Goal: Check status: Check status

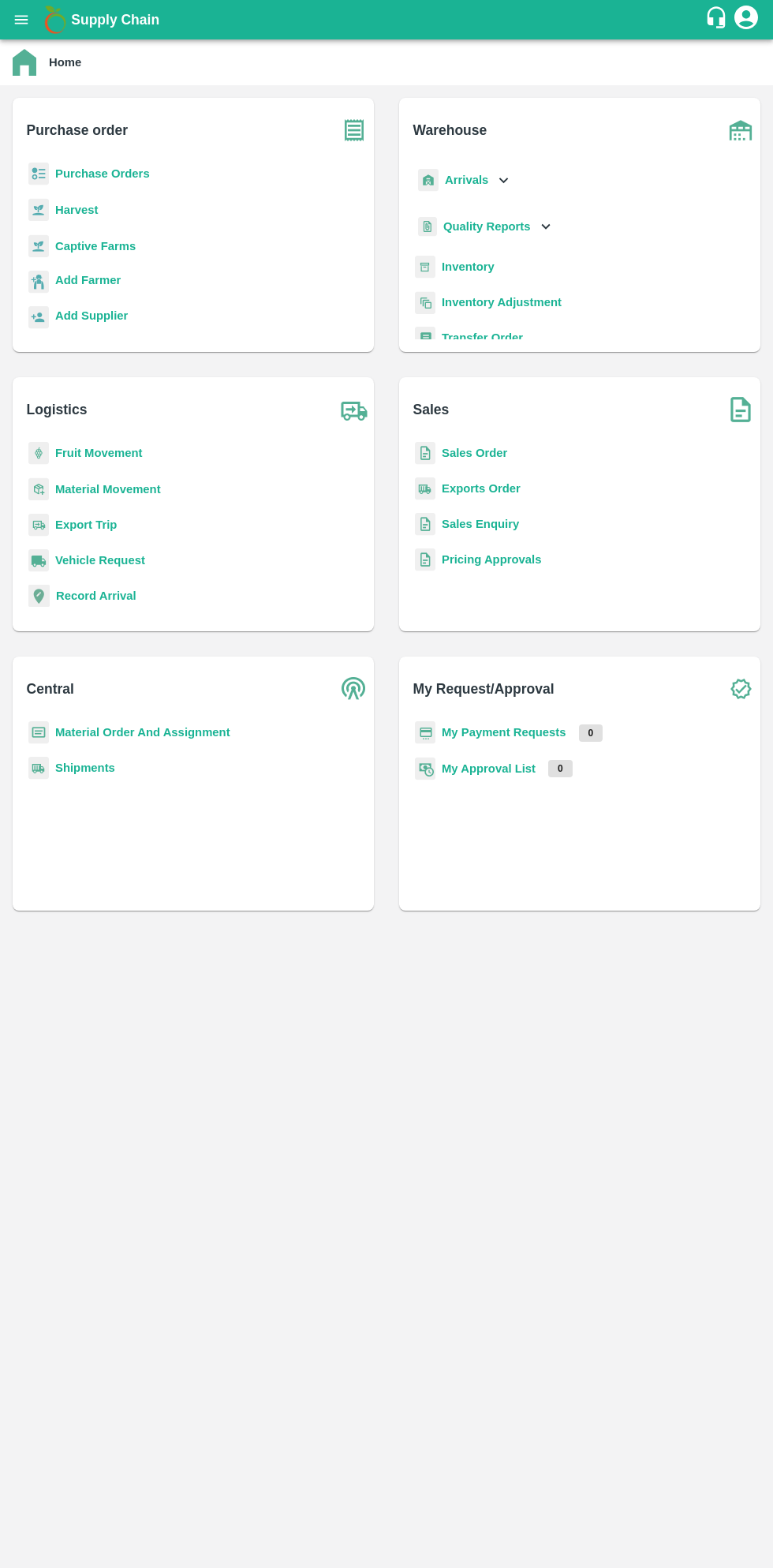
click at [32, 102] on h6 "Purchase order" at bounding box center [200, 124] width 347 height 52
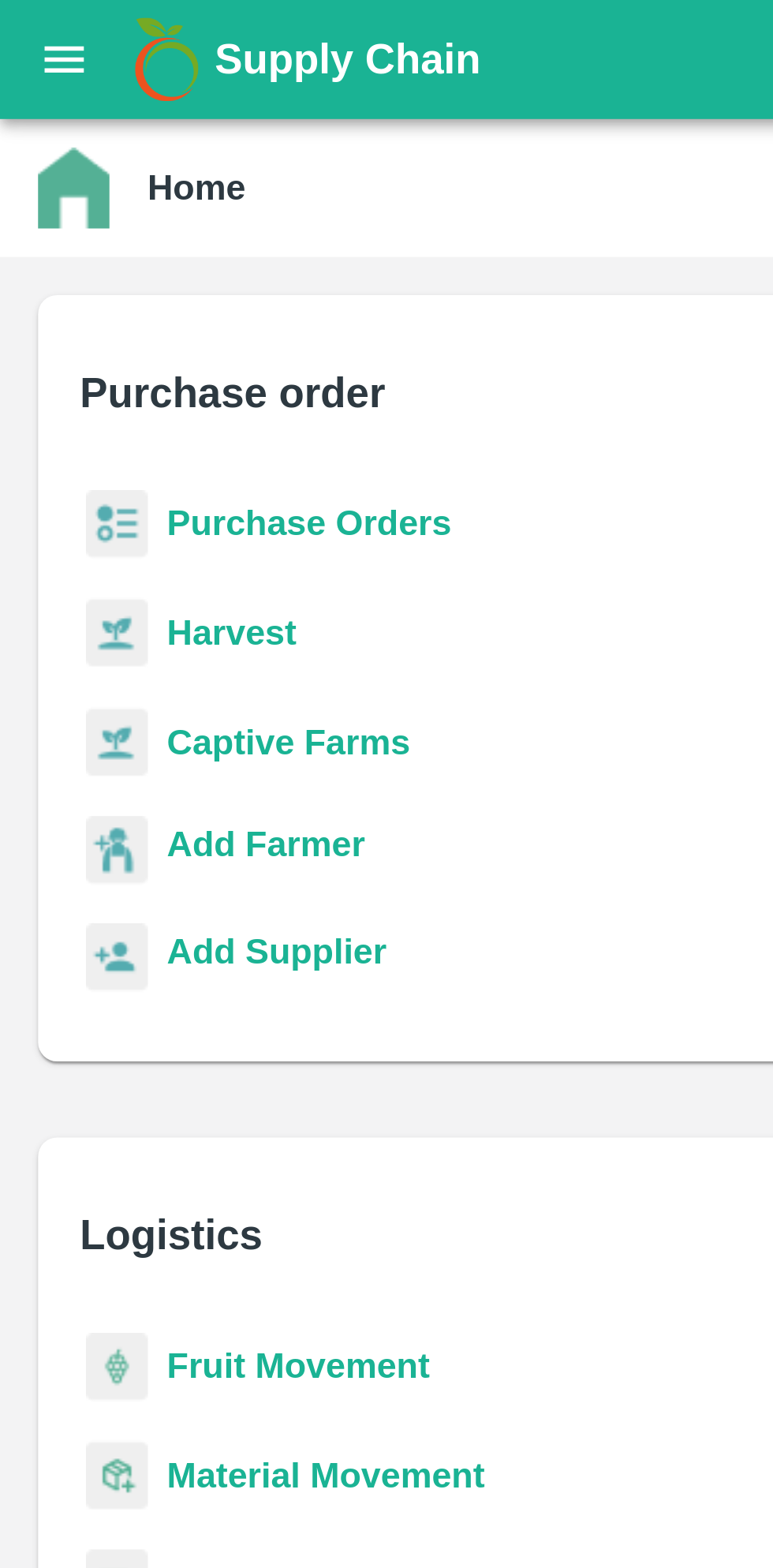
click at [24, 21] on icon "open drawer" at bounding box center [21, 20] width 18 height 18
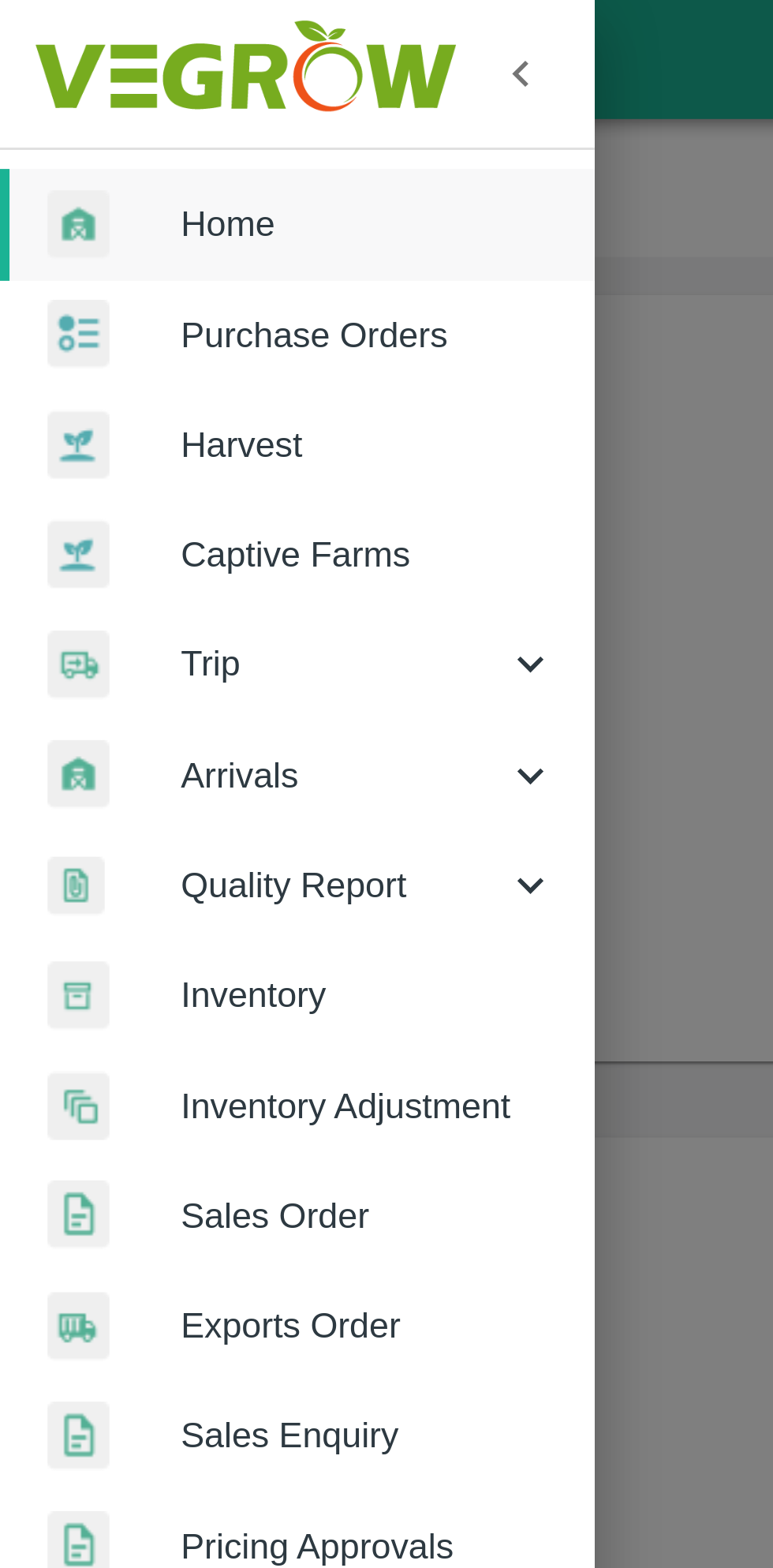
click at [77, 70] on span "Home" at bounding box center [122, 74] width 125 height 18
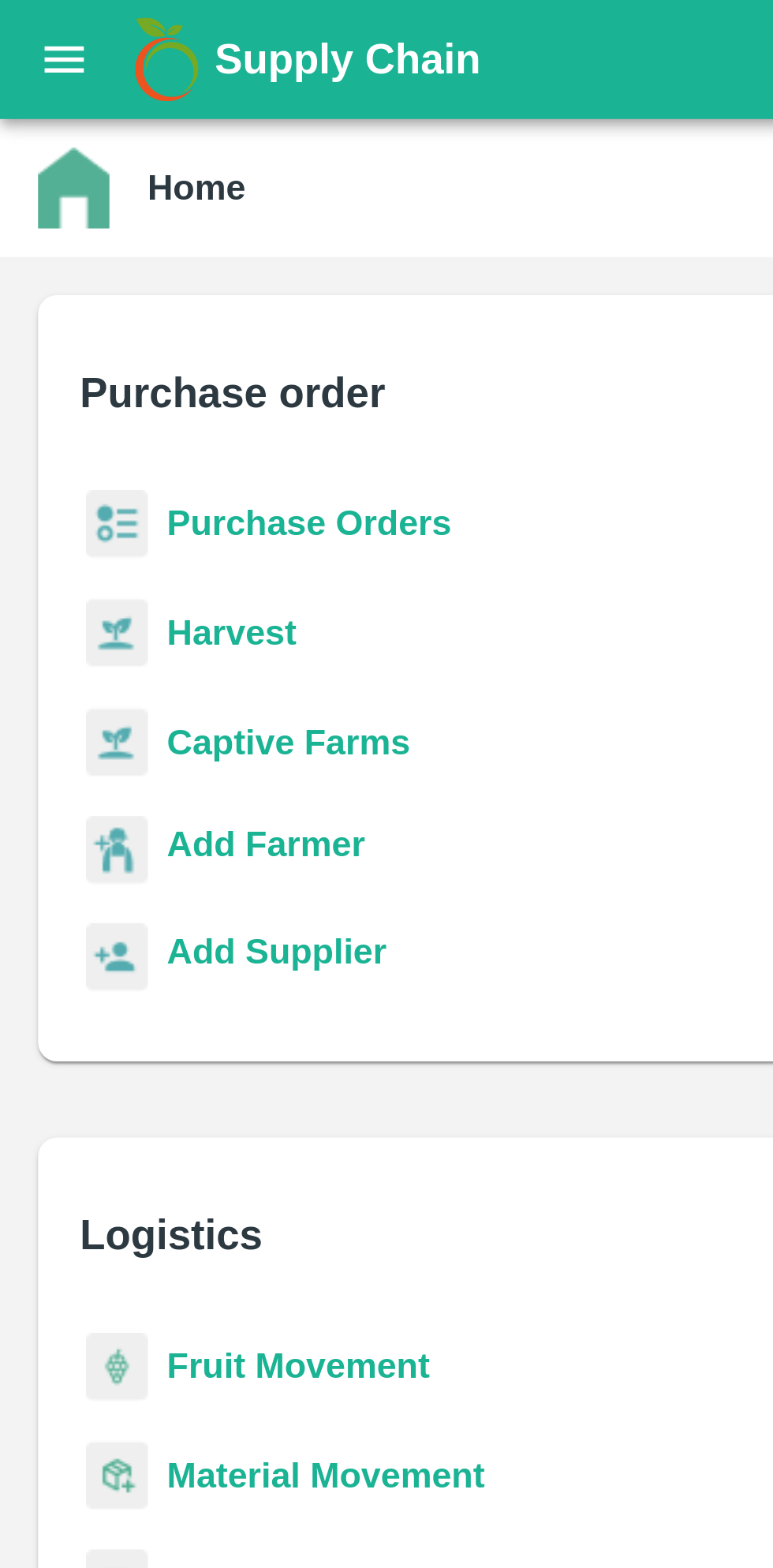
click at [17, 23] on icon "open drawer" at bounding box center [21, 19] width 13 height 8
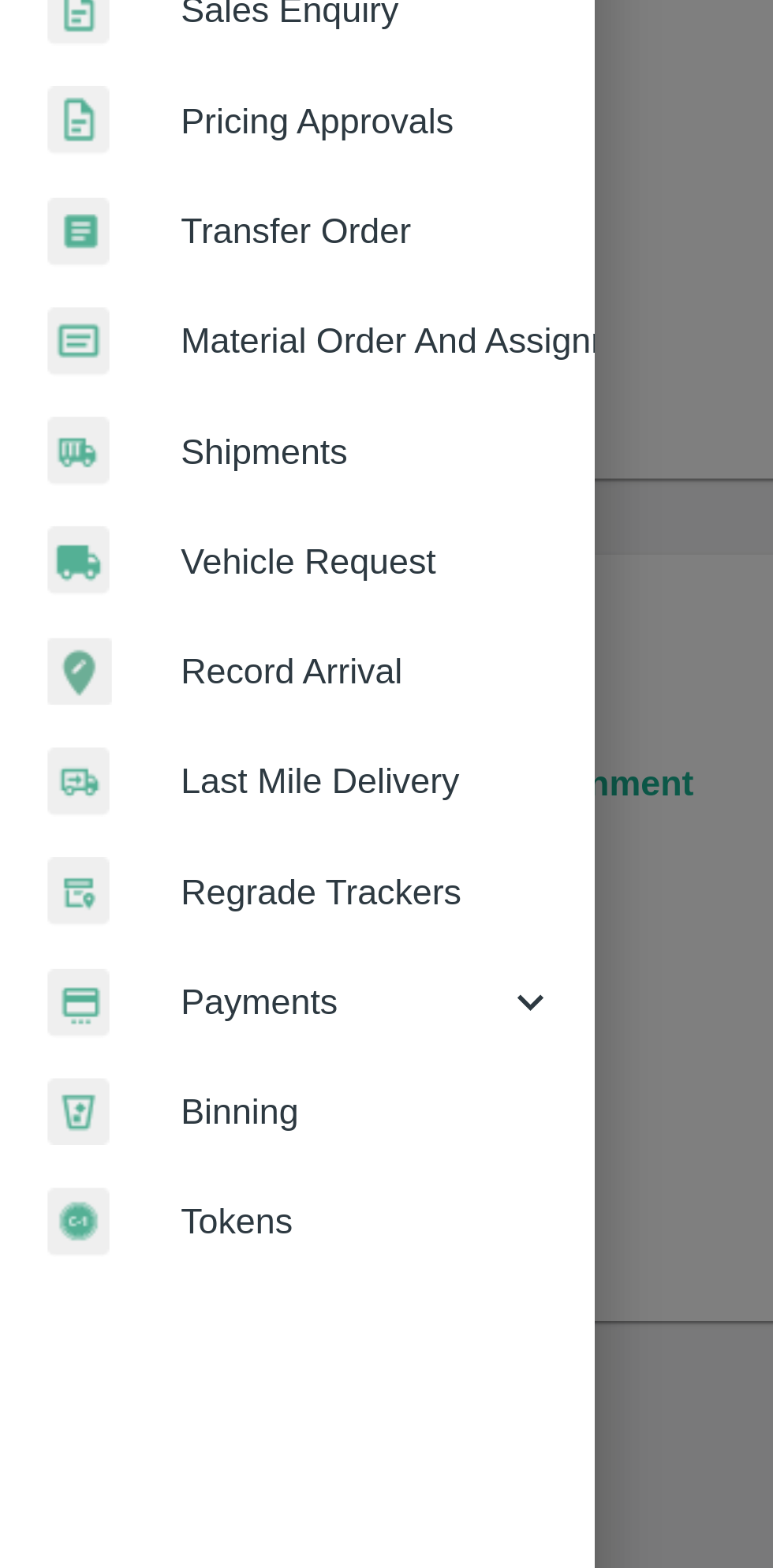
click at [181, 809] on icon at bounding box center [175, 805] width 18 height 18
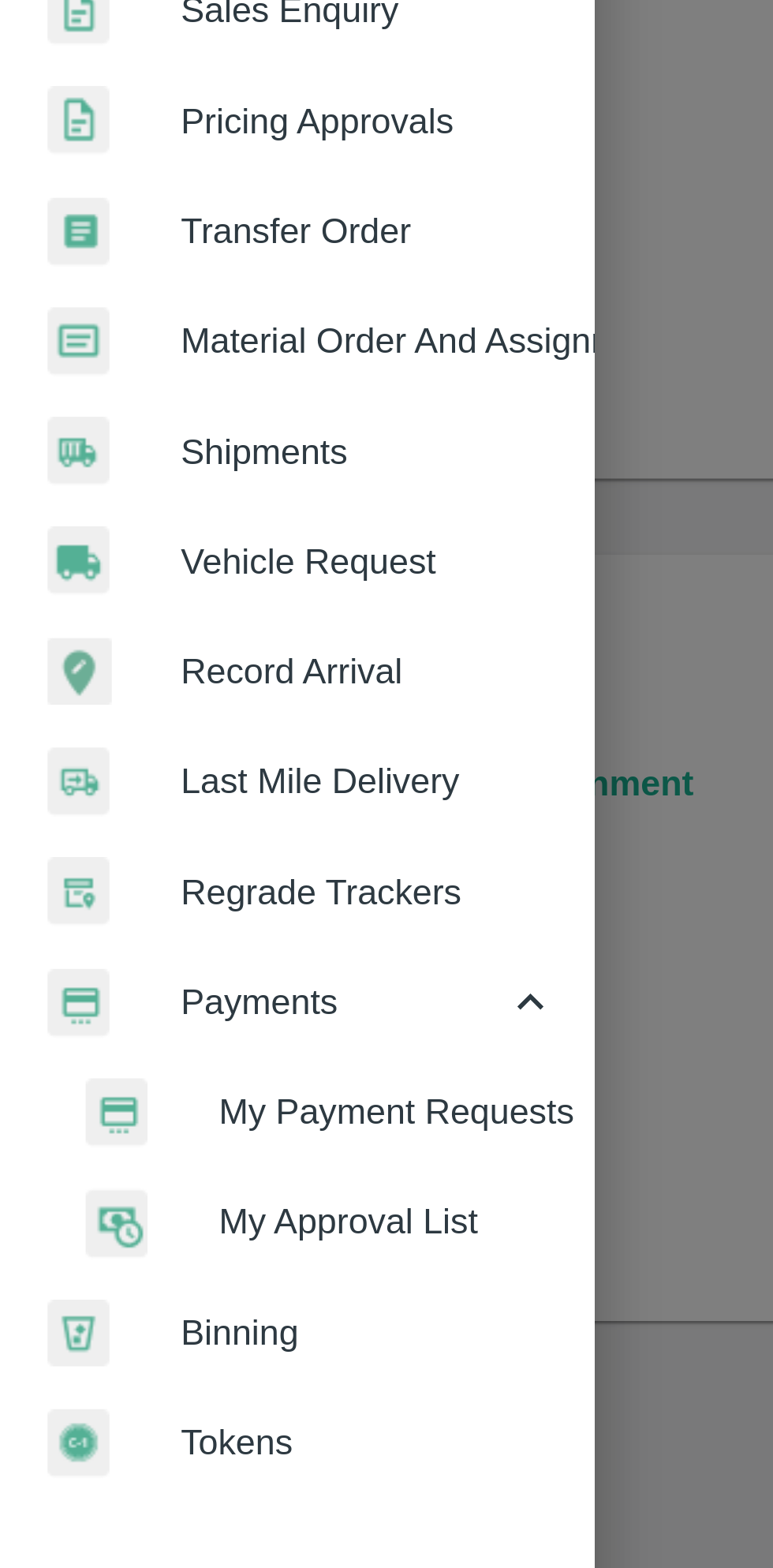
click at [98, 840] on span "My Payment Requests" at bounding box center [129, 841] width 112 height 18
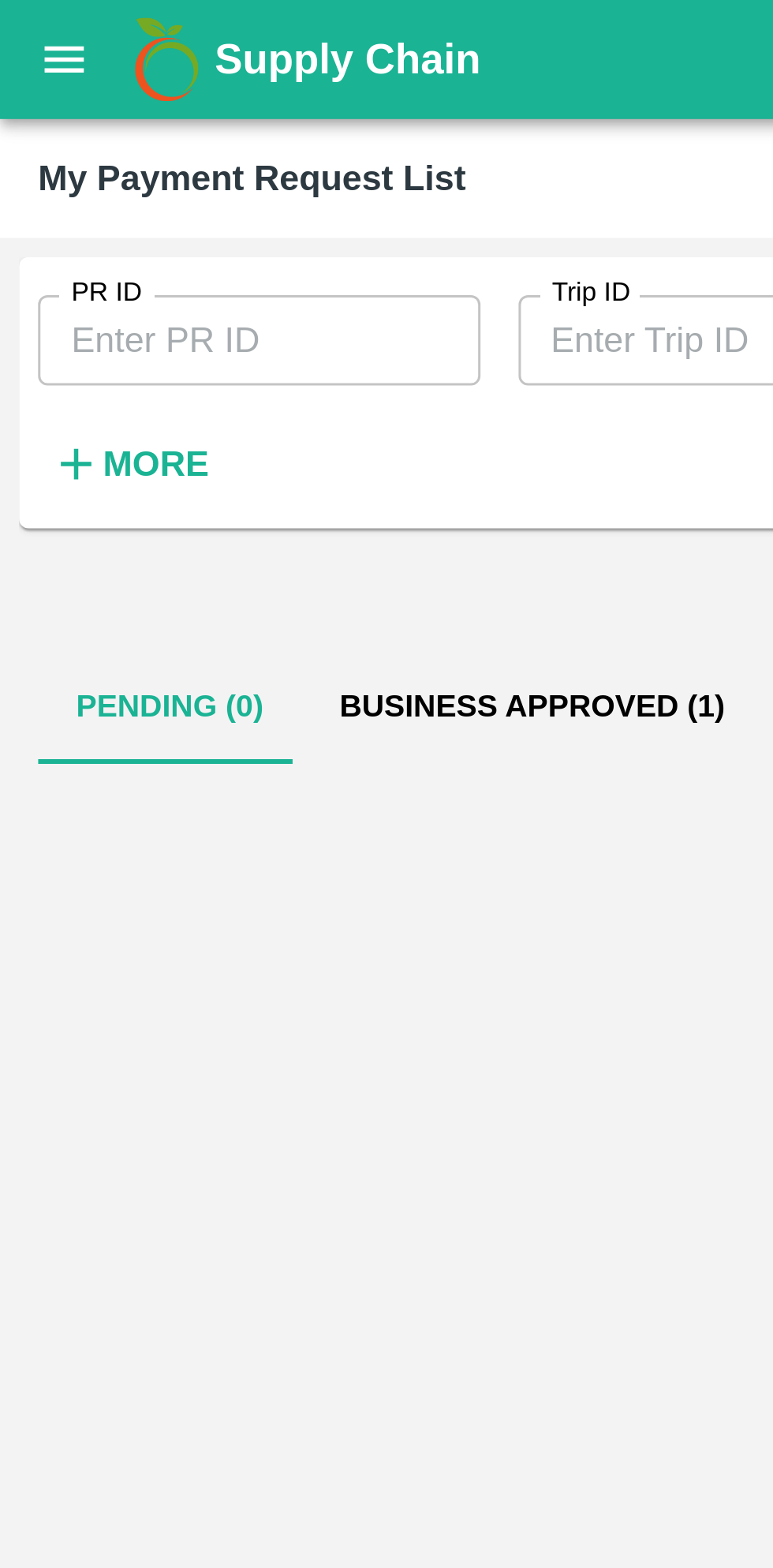
click at [150, 235] on button "Business Approved (1)" at bounding box center [176, 234] width 153 height 38
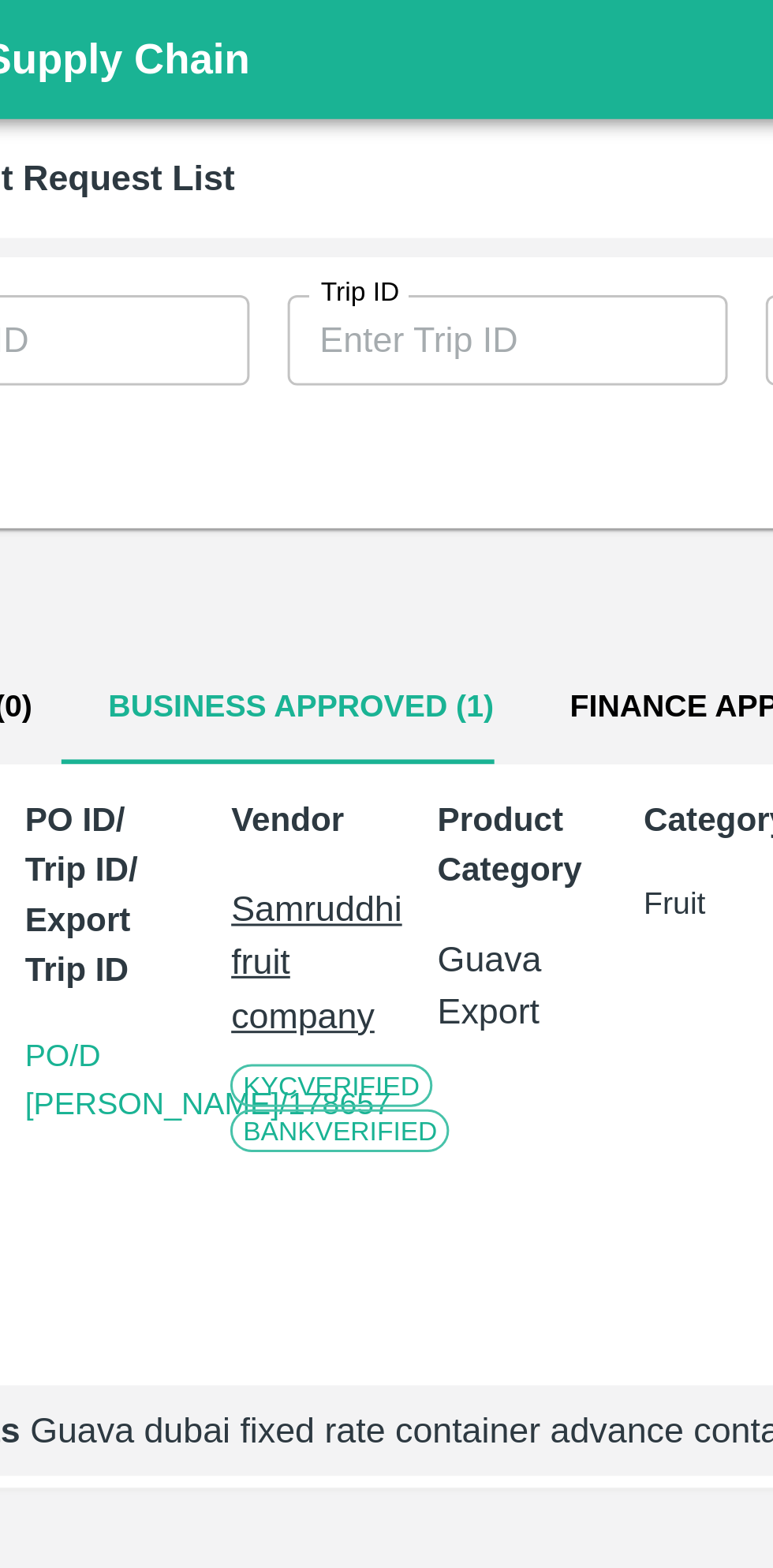
scroll to position [0, 11]
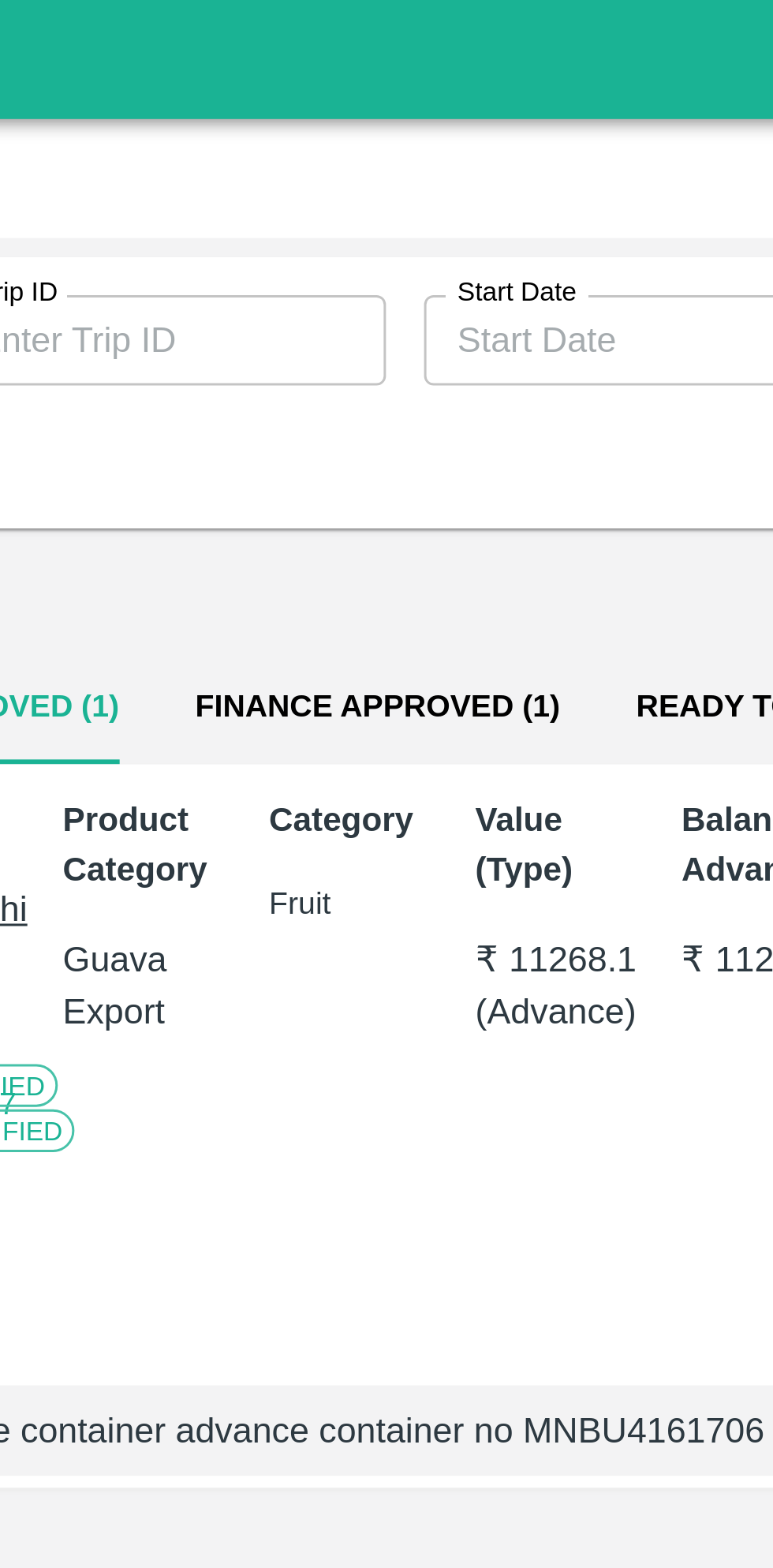
click at [295, 233] on button "Finance Approved (1)" at bounding box center [315, 234] width 146 height 38
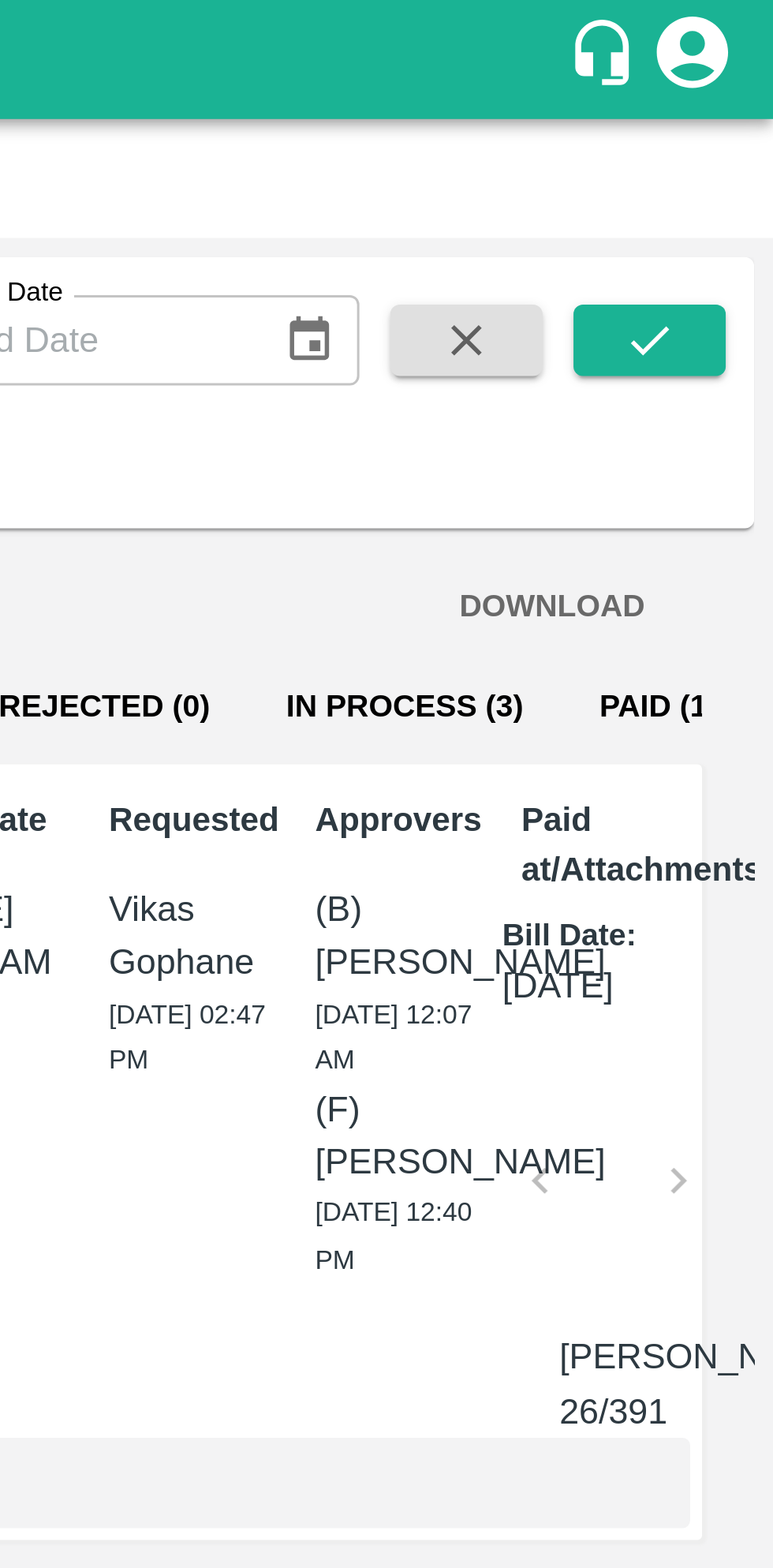
scroll to position [0, 0]
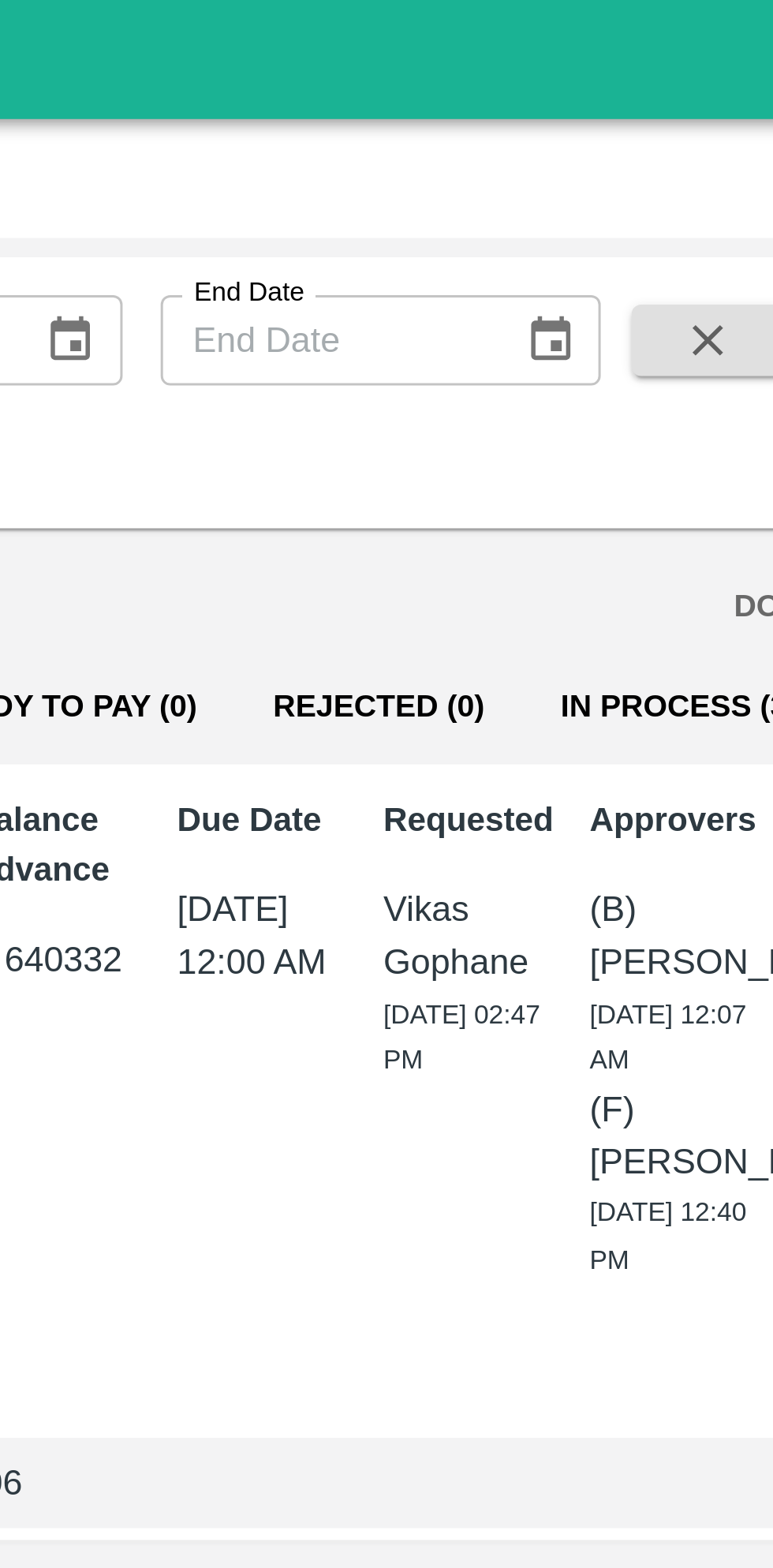
click at [613, 231] on button "In Process (3)" at bounding box center [662, 234] width 104 height 38
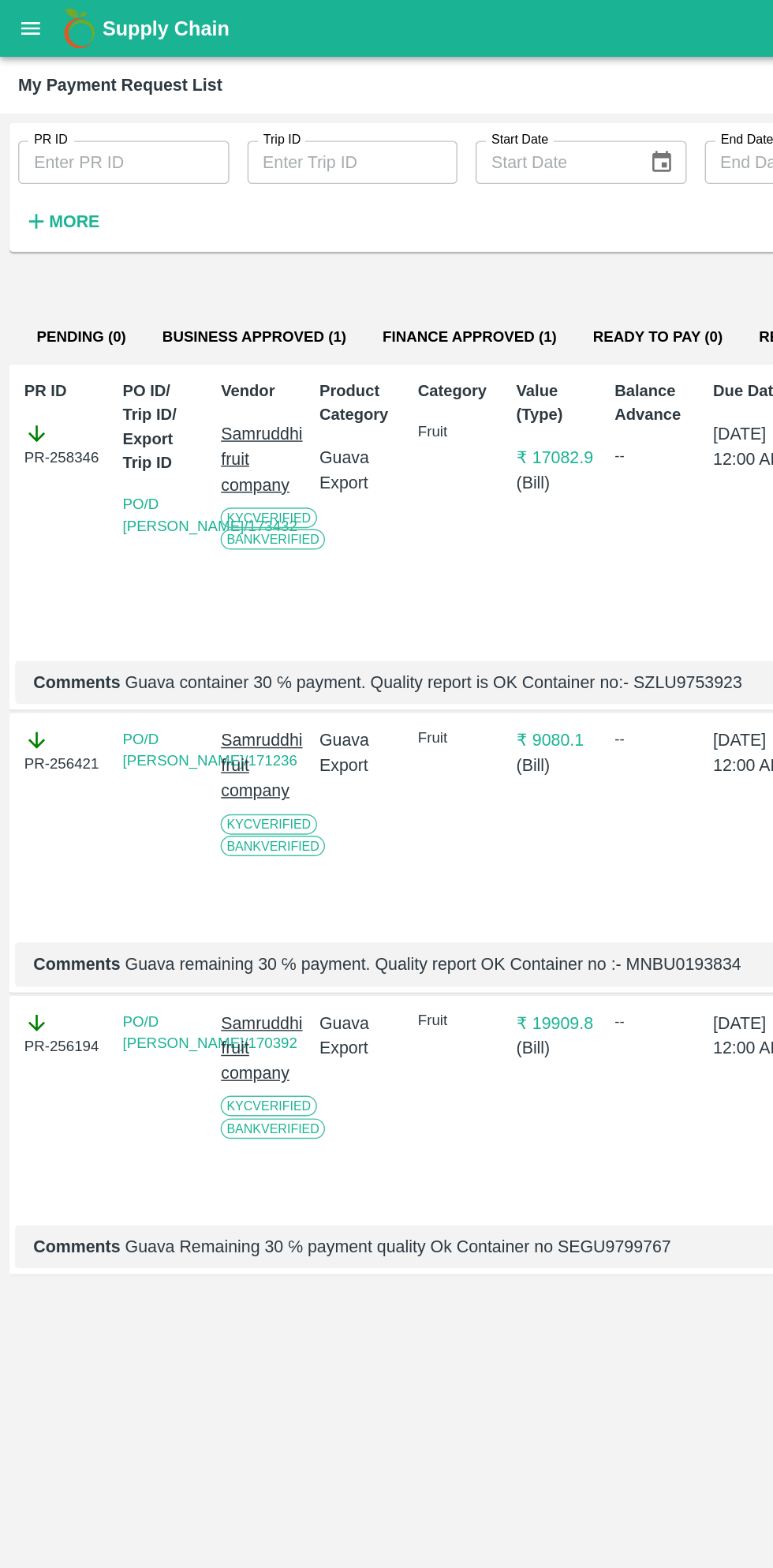
click at [295, 229] on button "Finance Approved (1)" at bounding box center [326, 234] width 146 height 38
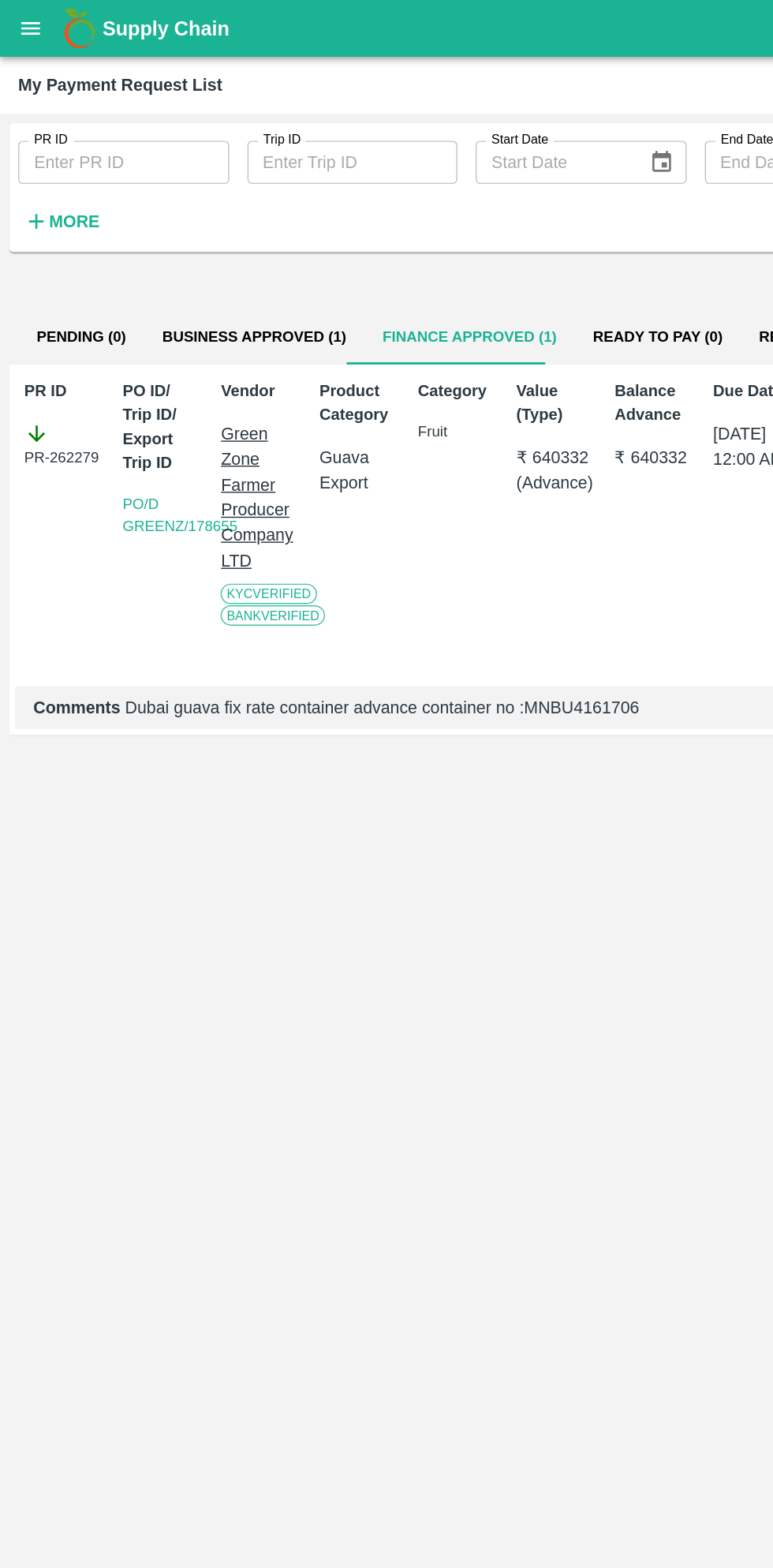
click at [156, 235] on button "Business Approved (1)" at bounding box center [176, 234] width 153 height 38
